Goal: Use online tool/utility: Use online tool/utility

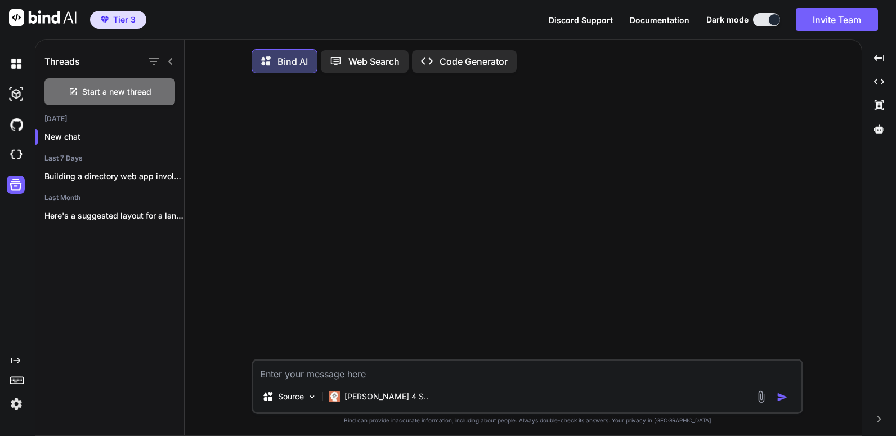
scroll to position [6, 0]
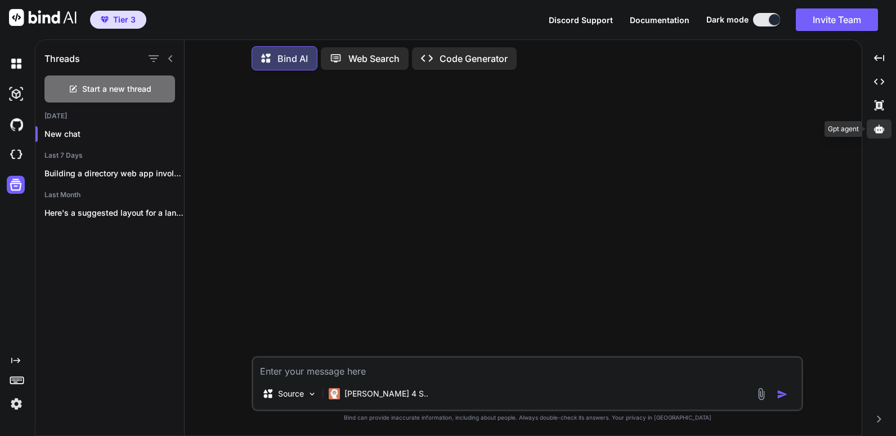
click at [882, 128] on icon at bounding box center [879, 128] width 10 height 8
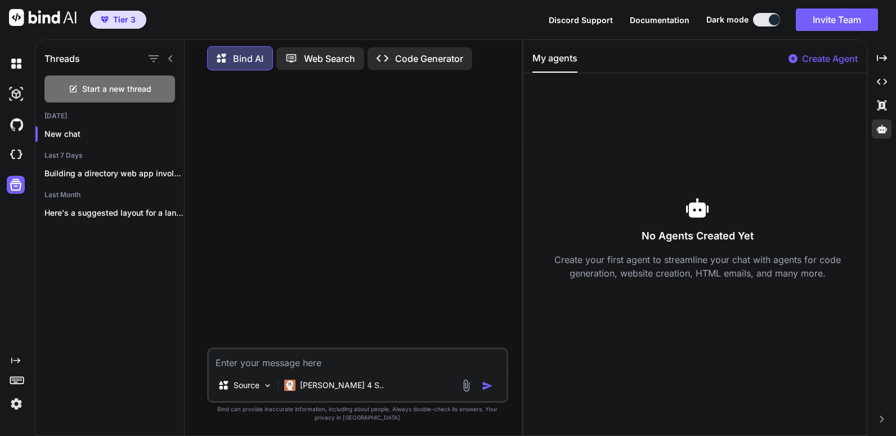
click at [665, 20] on span "Documentation" at bounding box center [660, 20] width 60 height 10
click at [437, 57] on p "Code Generator" at bounding box center [429, 59] width 68 height 14
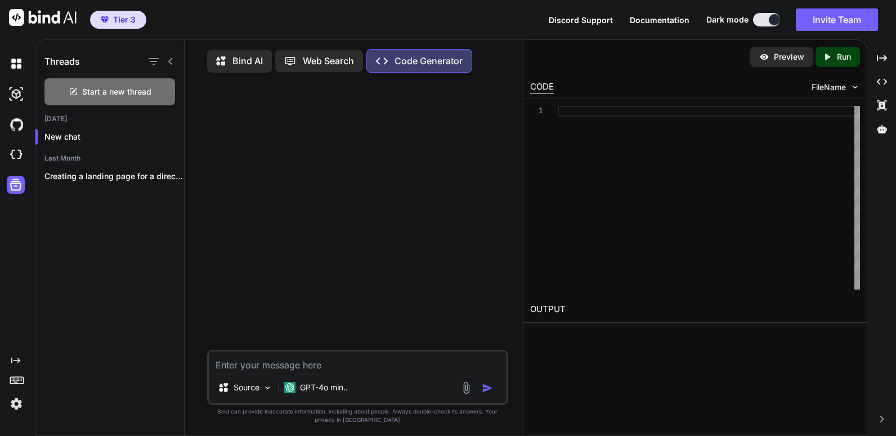
click at [656, 25] on button "Documentation" at bounding box center [660, 20] width 60 height 12
click at [674, 20] on span "Documentation" at bounding box center [660, 20] width 60 height 10
click at [11, 64] on img at bounding box center [16, 63] width 19 height 19
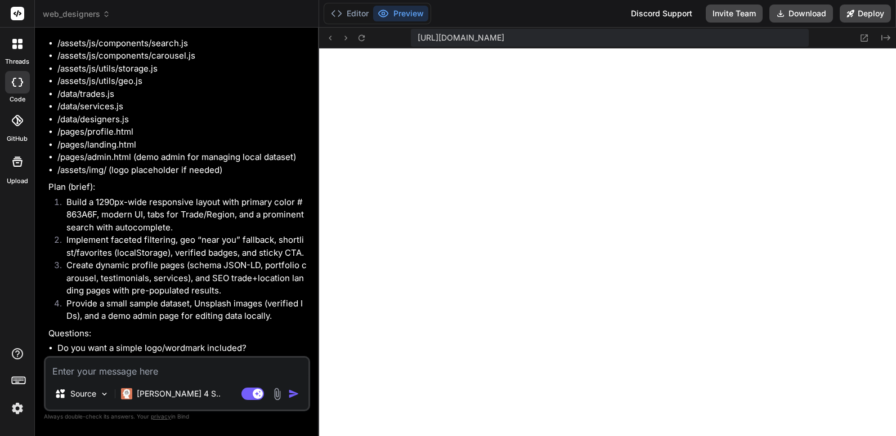
scroll to position [1132, 0]
click at [886, 38] on icon at bounding box center [885, 38] width 9 height 6
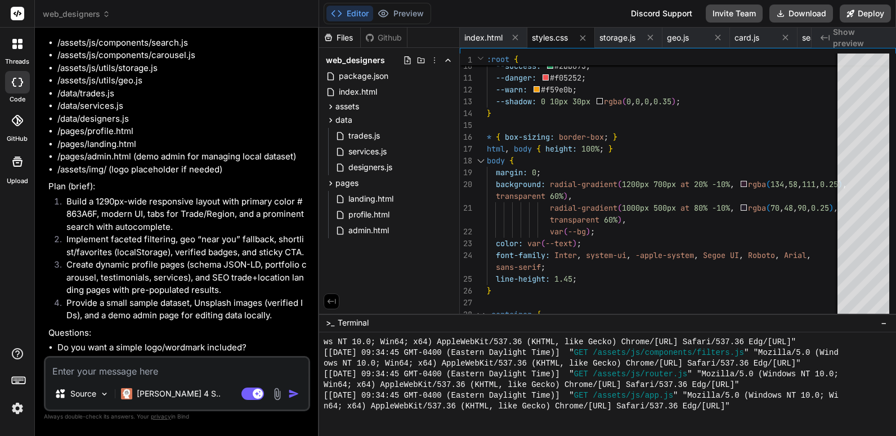
click at [17, 47] on icon at bounding box center [17, 44] width 10 height 10
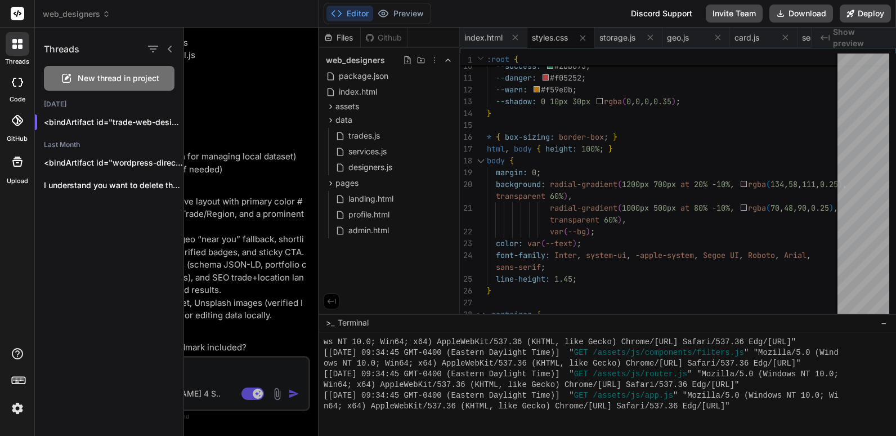
click at [17, 92] on div at bounding box center [17, 82] width 25 height 23
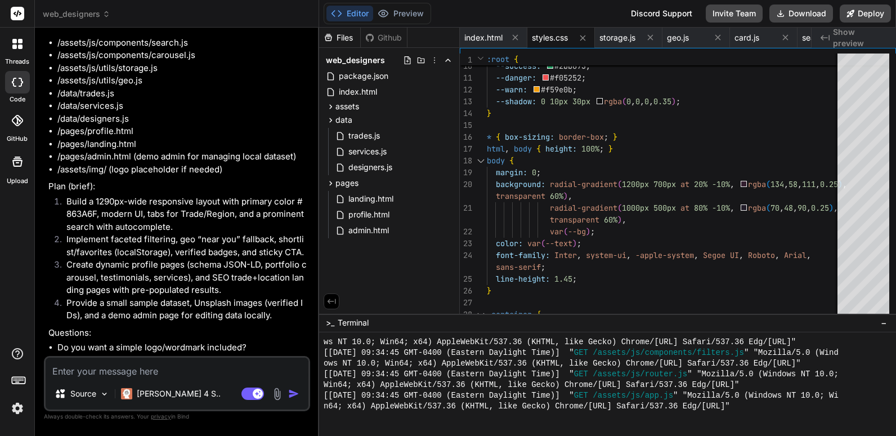
click at [17, 92] on div at bounding box center [17, 82] width 25 height 23
type textarea "x"
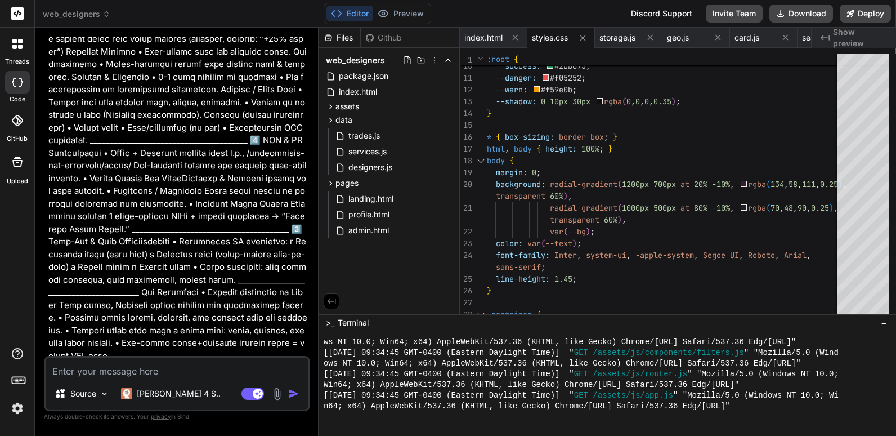
scroll to position [626, 0]
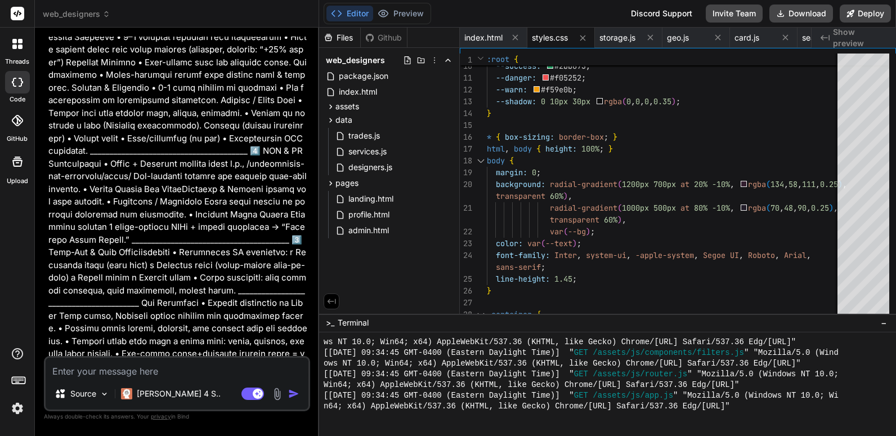
click at [91, 12] on span "web_designers" at bounding box center [77, 13] width 68 height 11
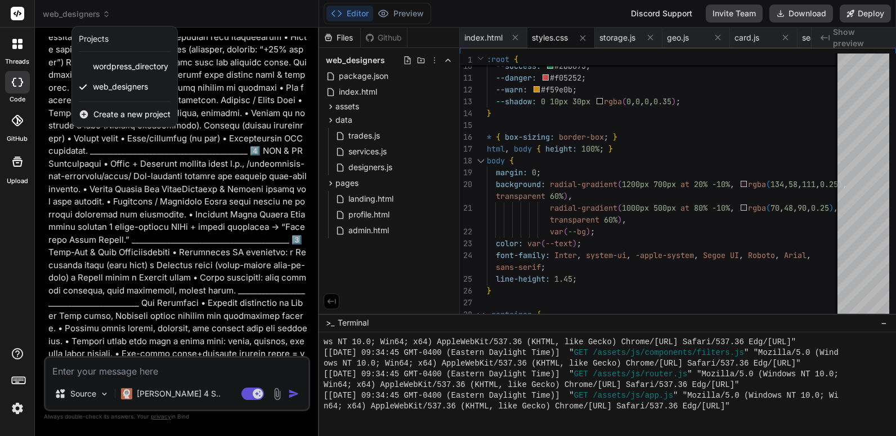
click at [262, 11] on div at bounding box center [448, 218] width 896 height 436
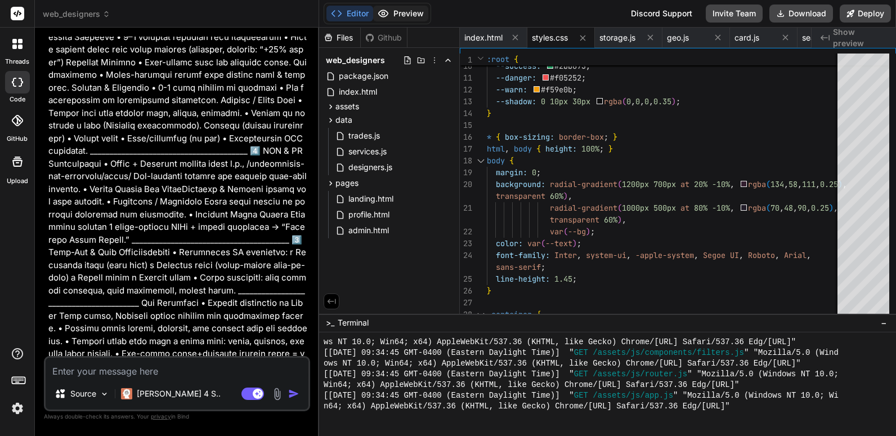
click at [417, 13] on button "Preview" at bounding box center [400, 14] width 55 height 16
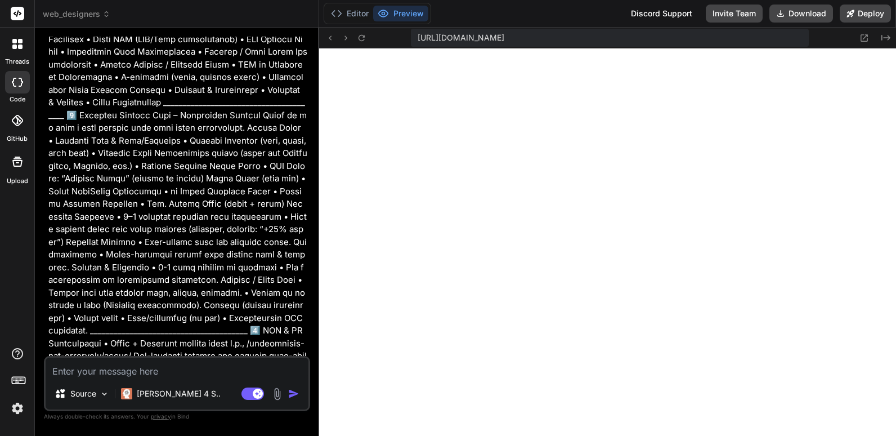
scroll to position [401, 0]
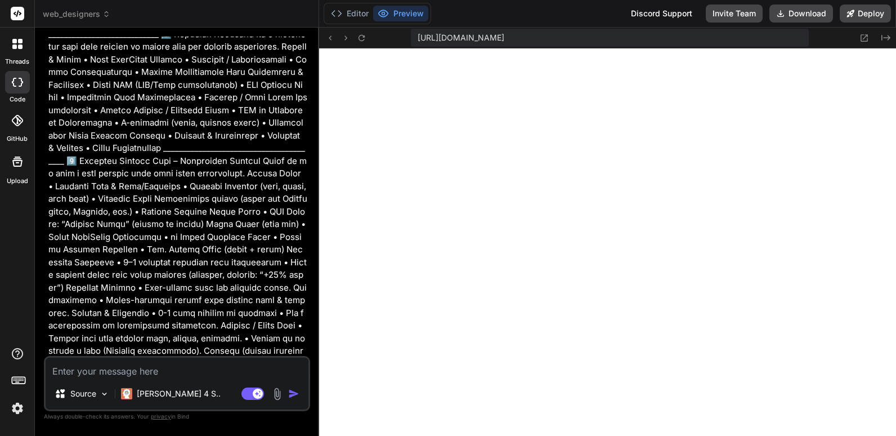
click at [86, 15] on span "web_designers" at bounding box center [77, 13] width 68 height 11
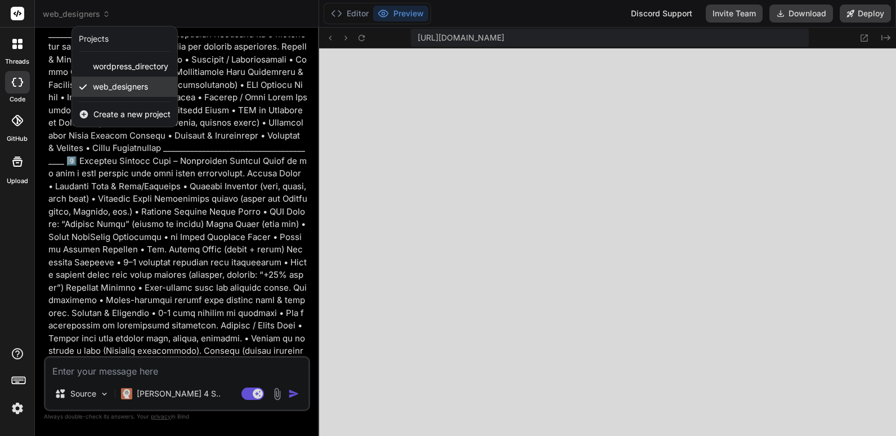
drag, startPoint x: 135, startPoint y: 88, endPoint x: 118, endPoint y: 88, distance: 16.9
click at [118, 88] on span "web_designers" at bounding box center [120, 86] width 55 height 11
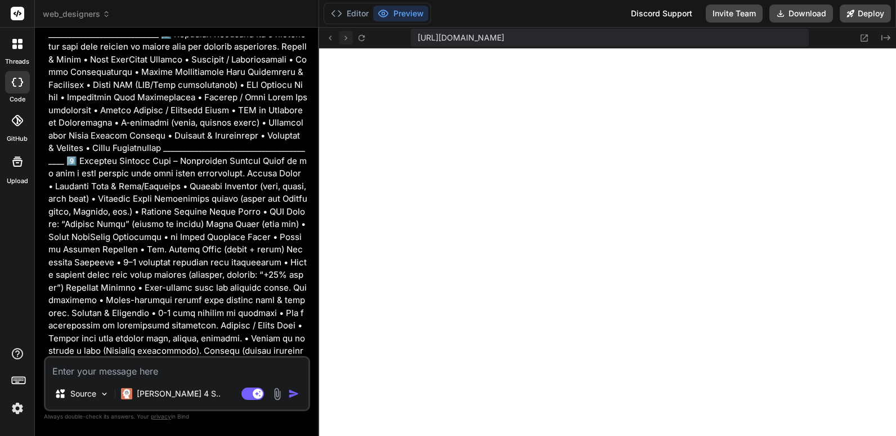
click at [344, 38] on icon at bounding box center [346, 38] width 10 height 10
click at [887, 39] on icon "Created with Pixso." at bounding box center [885, 37] width 9 height 9
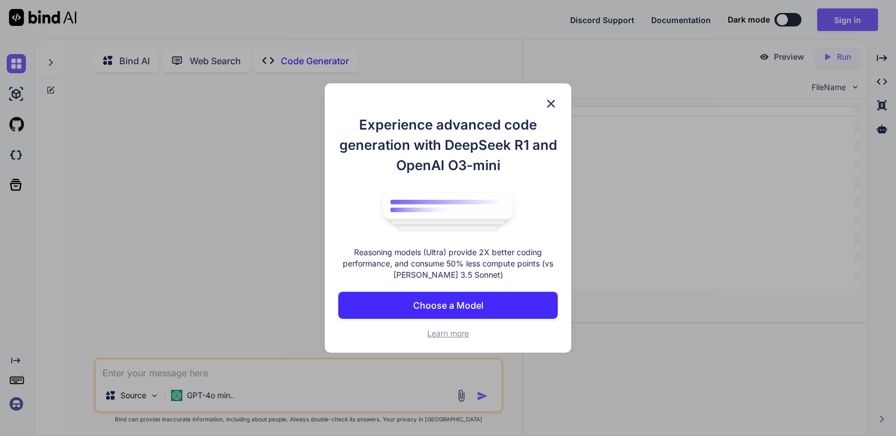
click at [550, 99] on img at bounding box center [551, 104] width 14 height 14
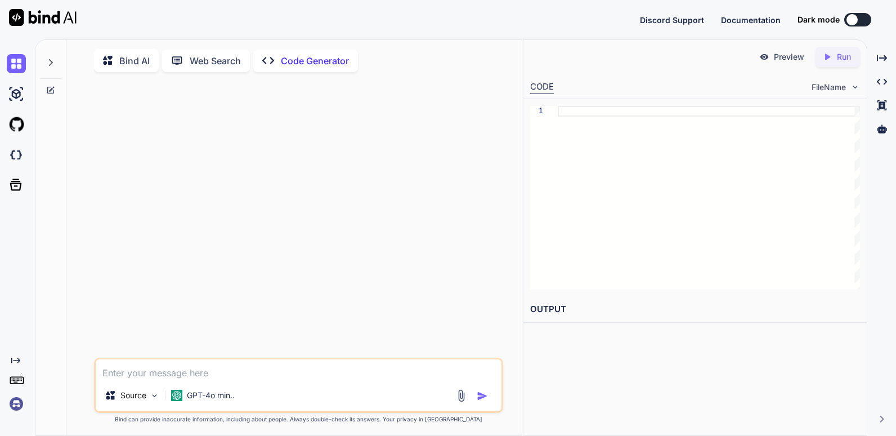
type textarea "x"
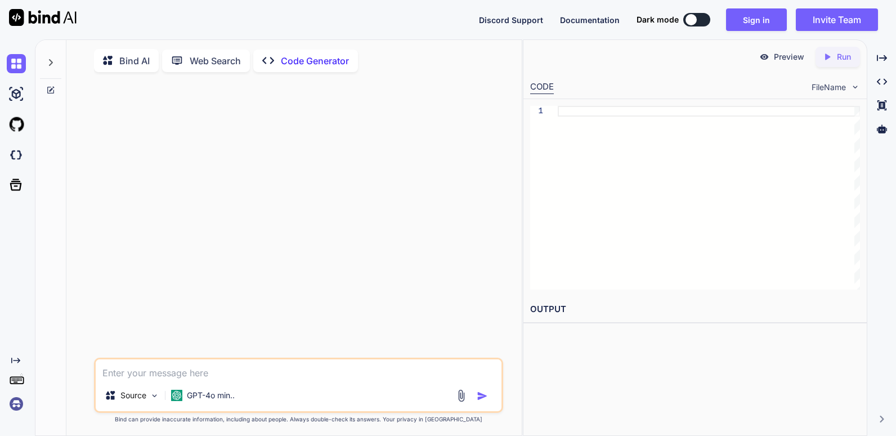
click at [135, 60] on p "Bind AI" at bounding box center [134, 61] width 30 height 14
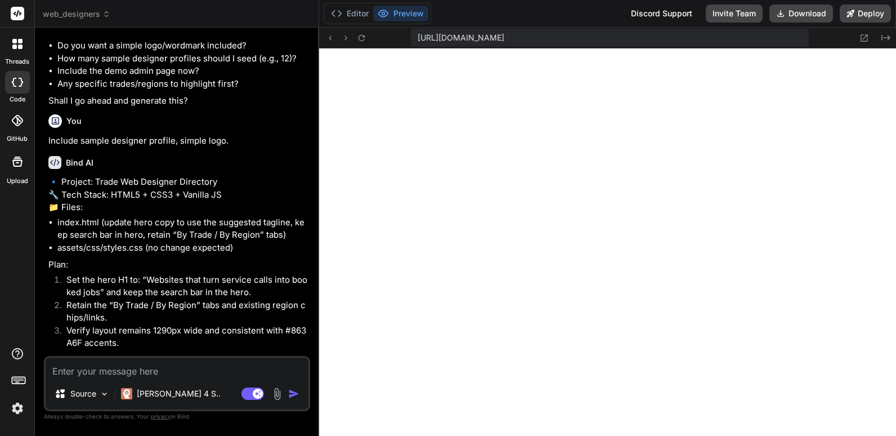
scroll to position [1431, 0]
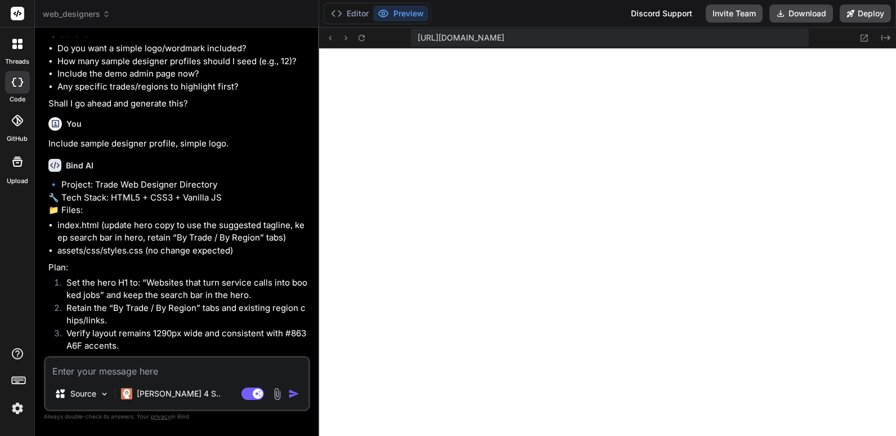
click at [105, 15] on icon at bounding box center [106, 14] width 8 height 8
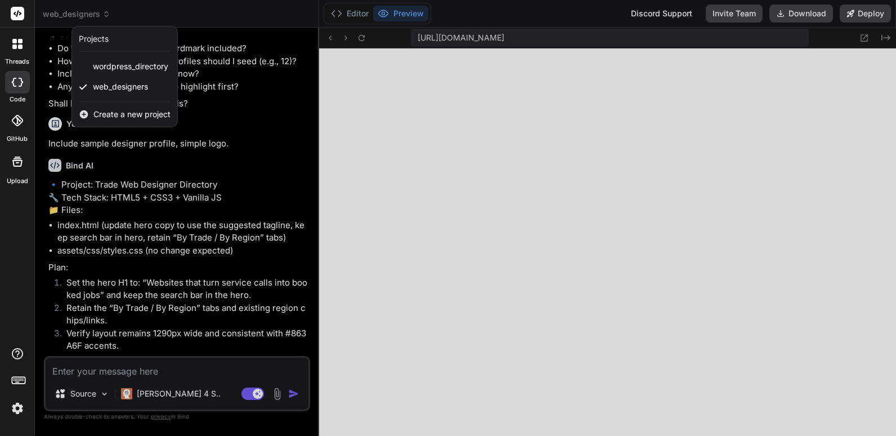
click at [22, 44] on icon at bounding box center [17, 44] width 10 height 10
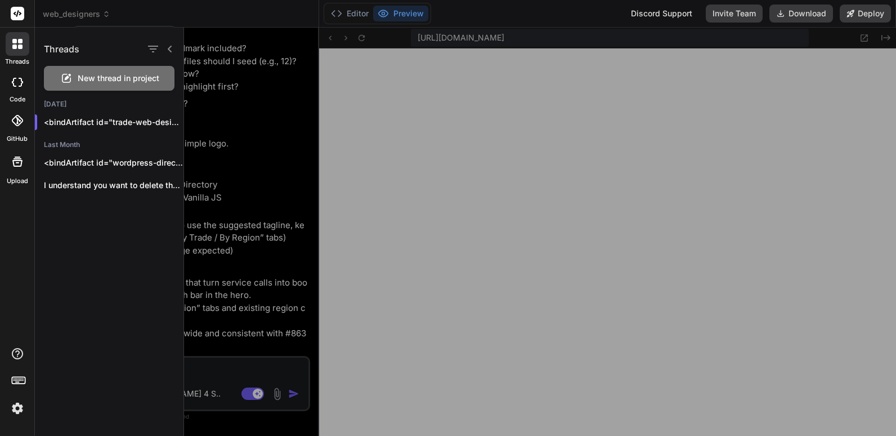
click at [200, 16] on div at bounding box center [448, 218] width 896 height 436
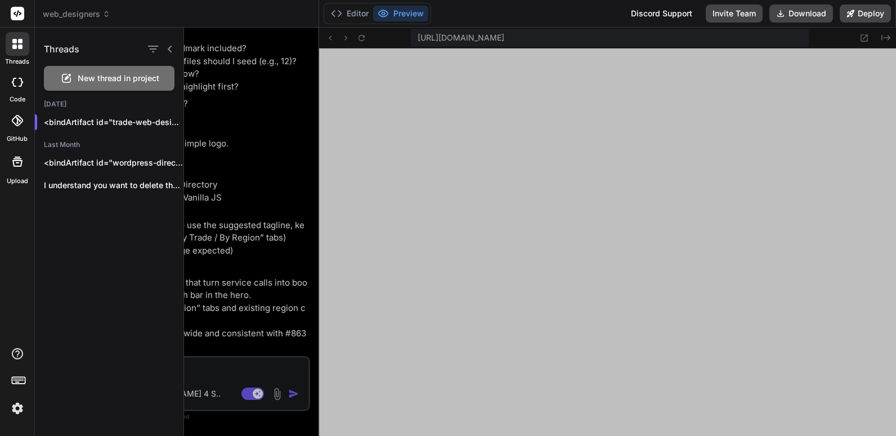
click at [180, 9] on div "web_designers" at bounding box center [177, 13] width 268 height 11
click at [169, 49] on icon at bounding box center [169, 48] width 9 height 9
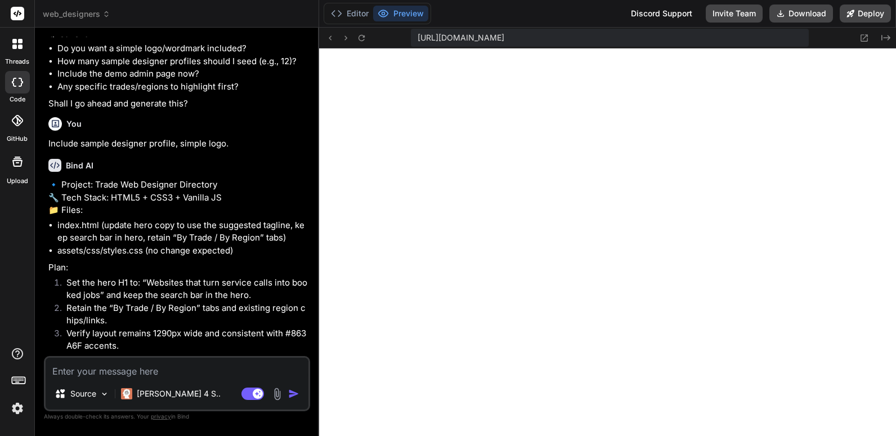
click at [90, 12] on span "web_designers" at bounding box center [77, 13] width 68 height 11
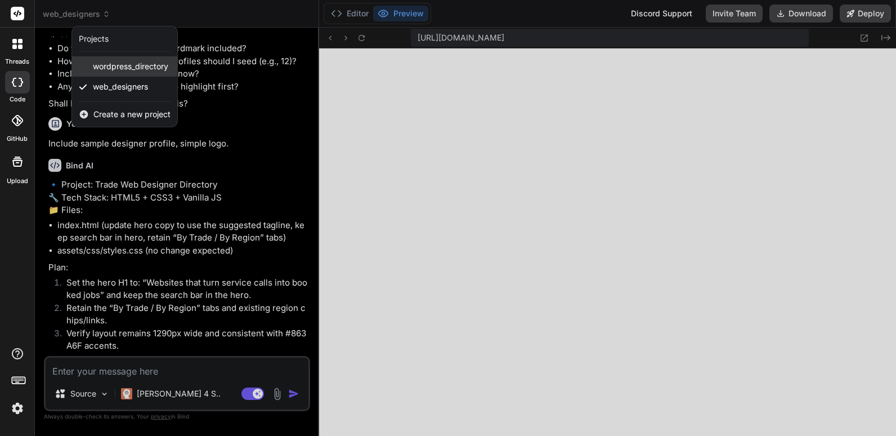
click at [127, 66] on span "wordpress_directory" at bounding box center [130, 66] width 75 height 11
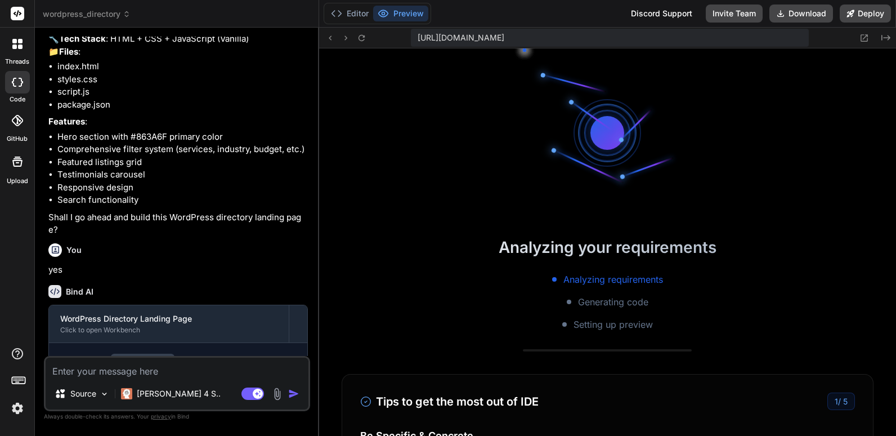
scroll to position [1166, 0]
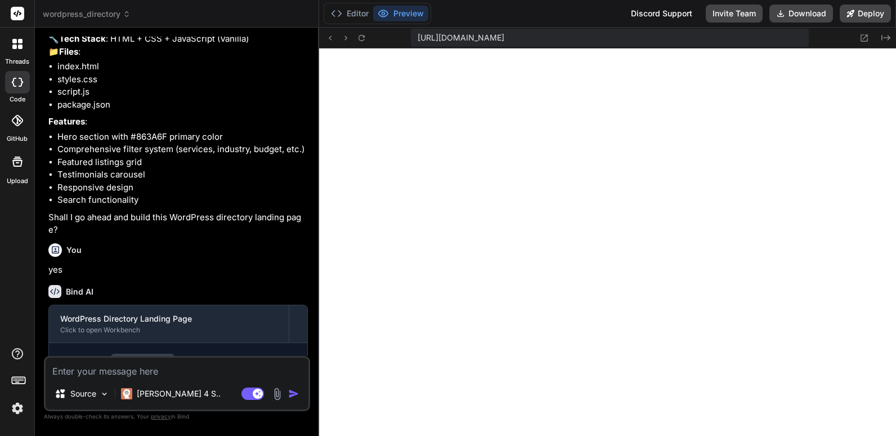
click at [18, 14] on rect at bounding box center [18, 14] width 14 height 14
click at [15, 410] on img at bounding box center [17, 408] width 19 height 19
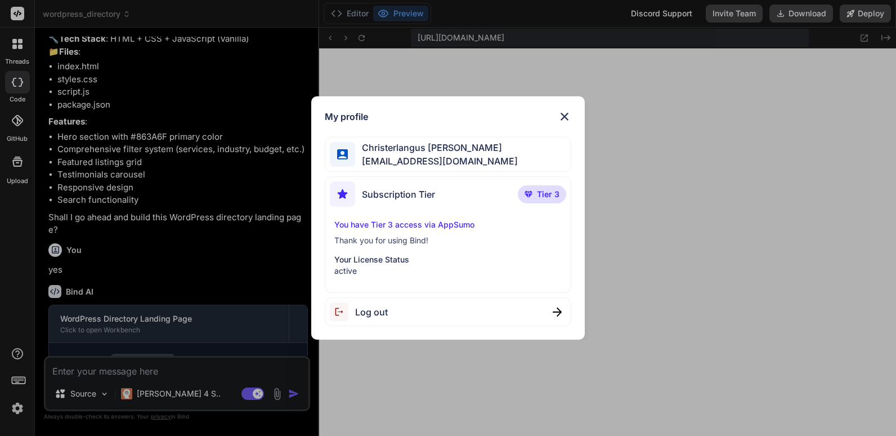
click at [566, 115] on img at bounding box center [565, 117] width 14 height 14
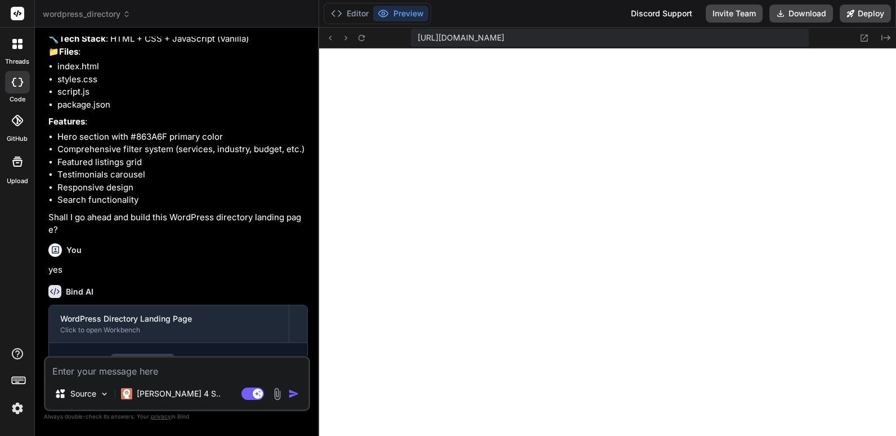
click at [19, 56] on div "threads" at bounding box center [17, 47] width 34 height 39
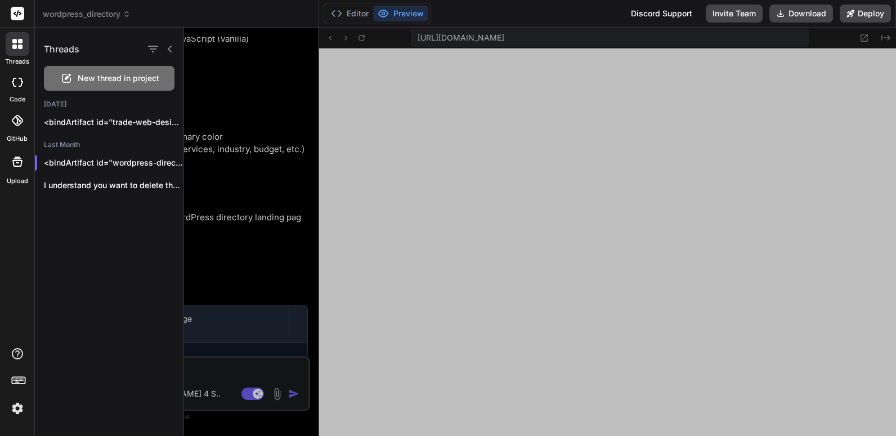
click at [235, 11] on div "wordpress_directory" at bounding box center [177, 13] width 268 height 11
click at [197, 11] on div "wordpress_directory" at bounding box center [177, 13] width 268 height 11
click at [144, 13] on div "wordpress_directory" at bounding box center [177, 13] width 268 height 11
click at [90, 15] on span "wordpress_directory" at bounding box center [87, 13] width 88 height 11
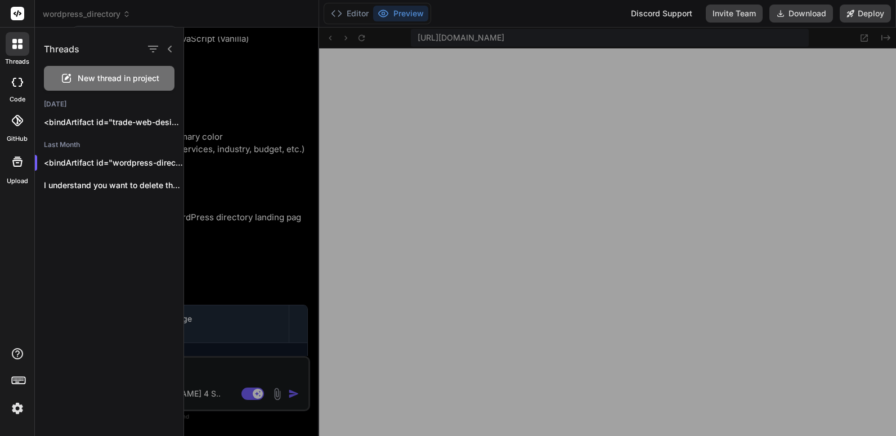
click at [231, 16] on div at bounding box center [448, 218] width 896 height 436
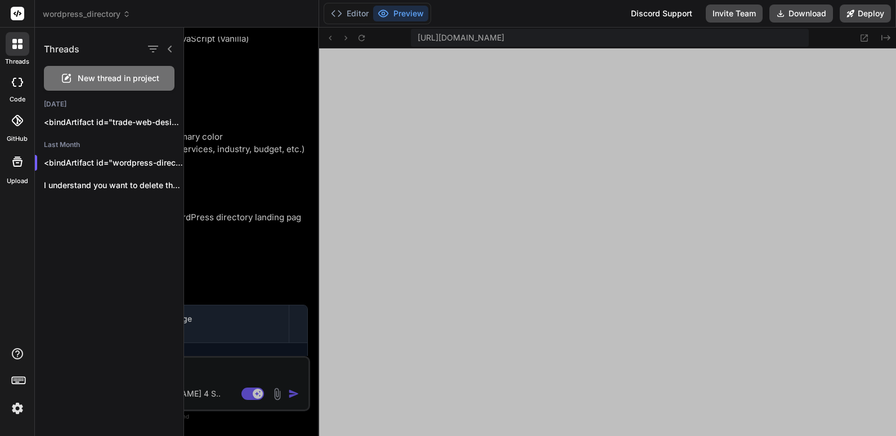
click at [170, 47] on icon at bounding box center [170, 49] width 4 height 7
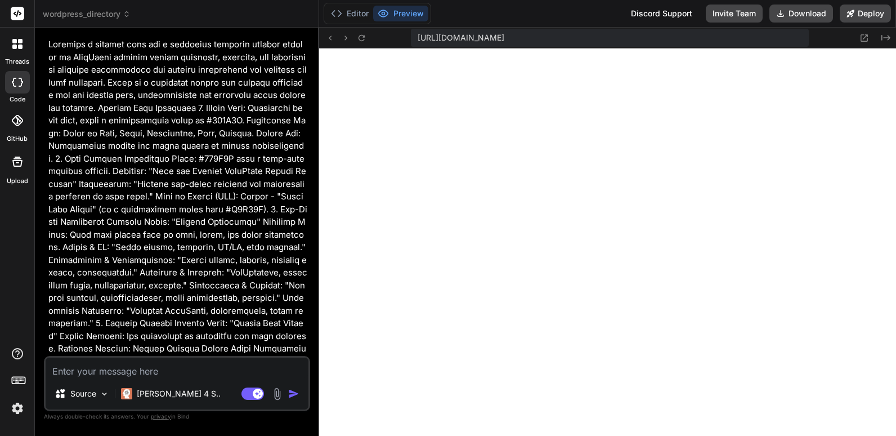
scroll to position [0, 0]
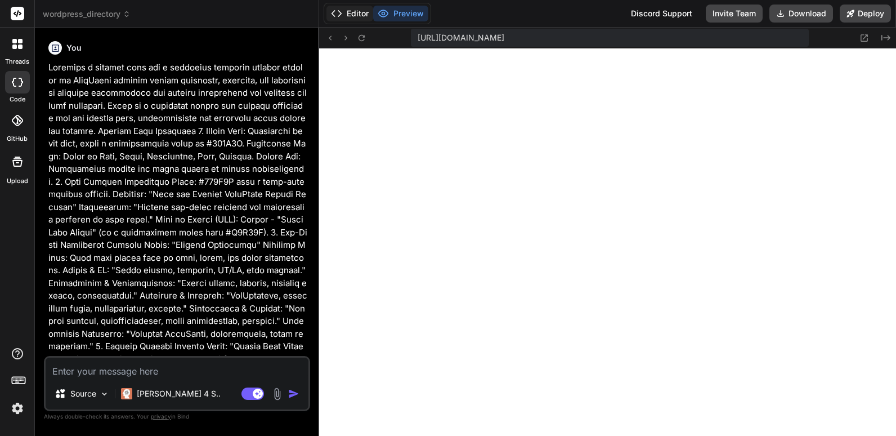
click at [351, 16] on button "Editor" at bounding box center [349, 14] width 47 height 16
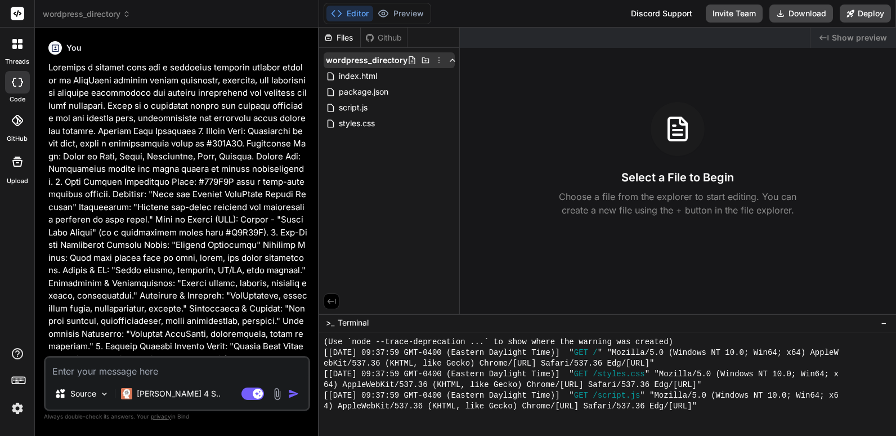
click at [438, 60] on icon at bounding box center [438, 60] width 1 height 6
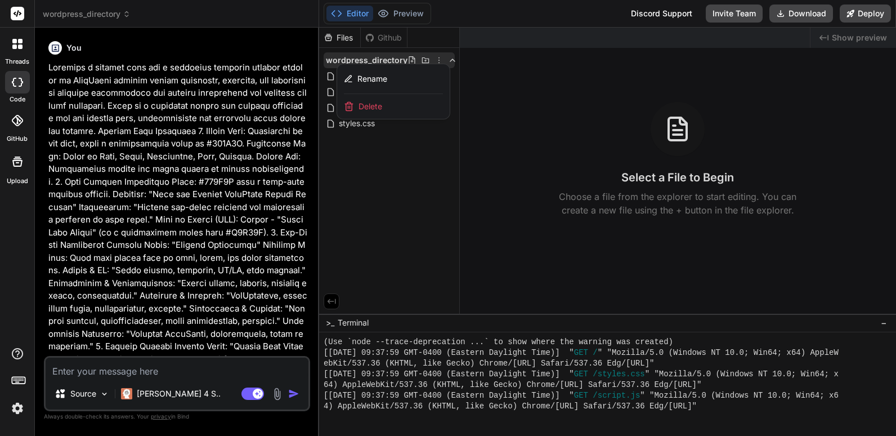
click at [371, 106] on span "Delete" at bounding box center [371, 106] width 24 height 11
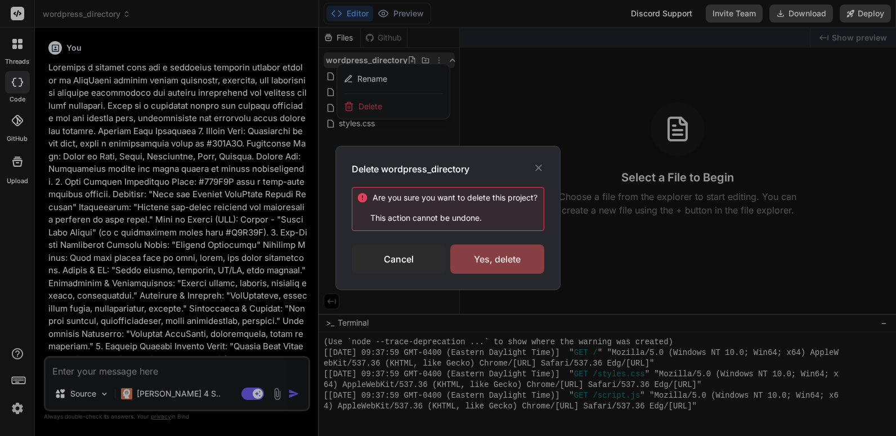
click at [491, 259] on div "Yes, delete" at bounding box center [497, 258] width 94 height 29
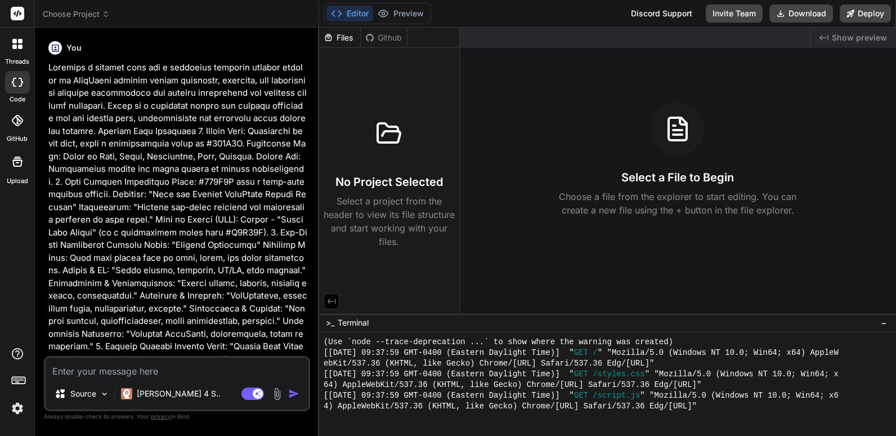
click at [82, 12] on span "Choose Project" at bounding box center [76, 13] width 67 height 11
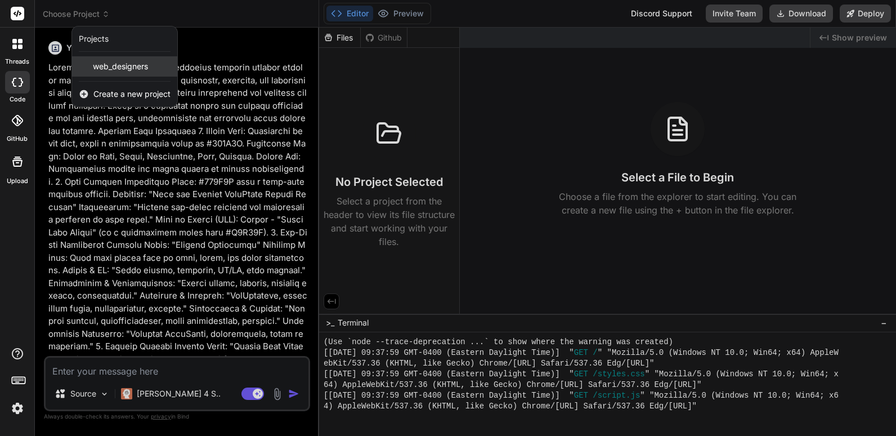
click at [119, 68] on span "web_designers" at bounding box center [120, 66] width 55 height 11
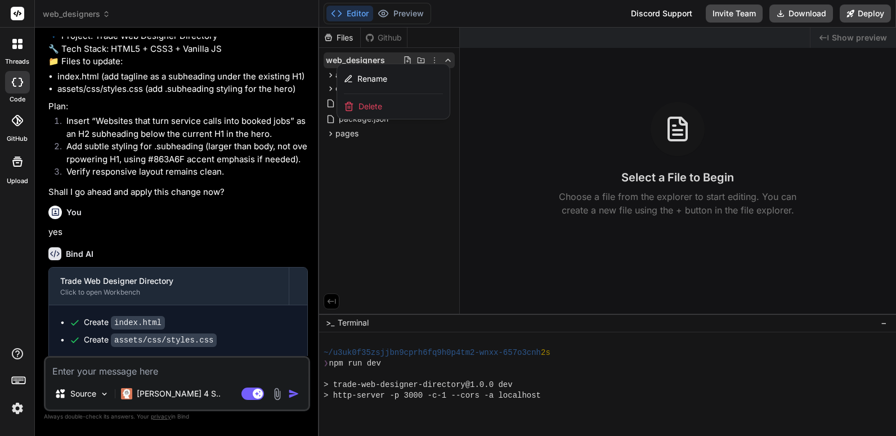
scroll to position [1401, 0]
type textarea "x"
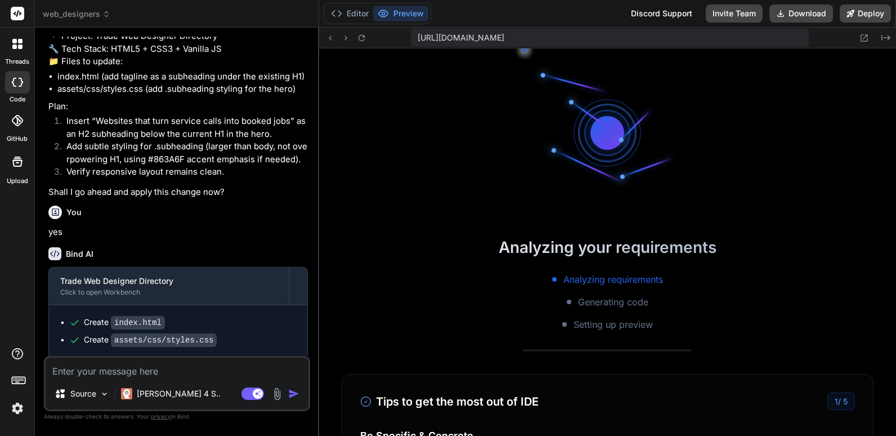
scroll to position [1914, 0]
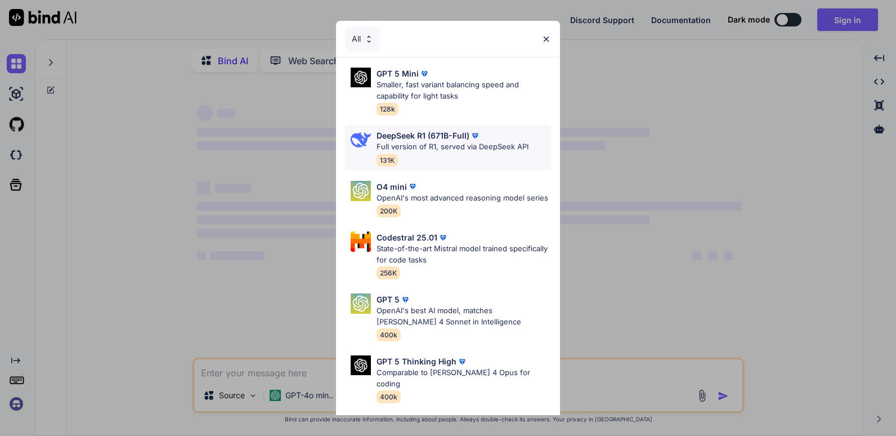
type textarea "x"
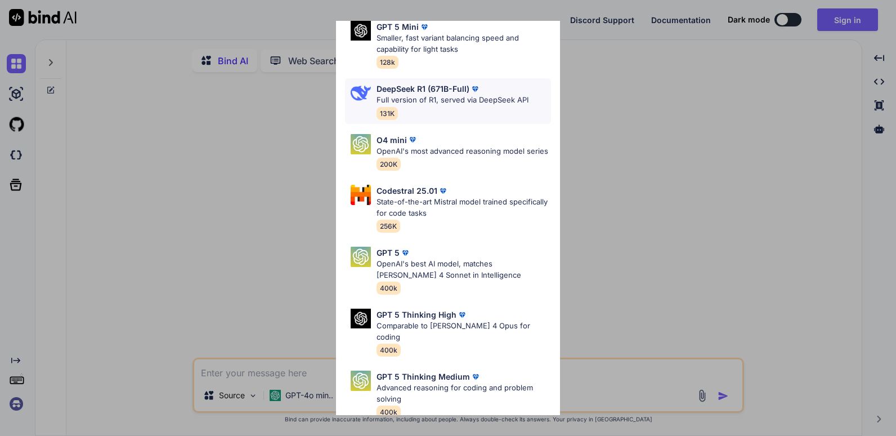
scroll to position [56, 0]
